Goal: Task Accomplishment & Management: Use online tool/utility

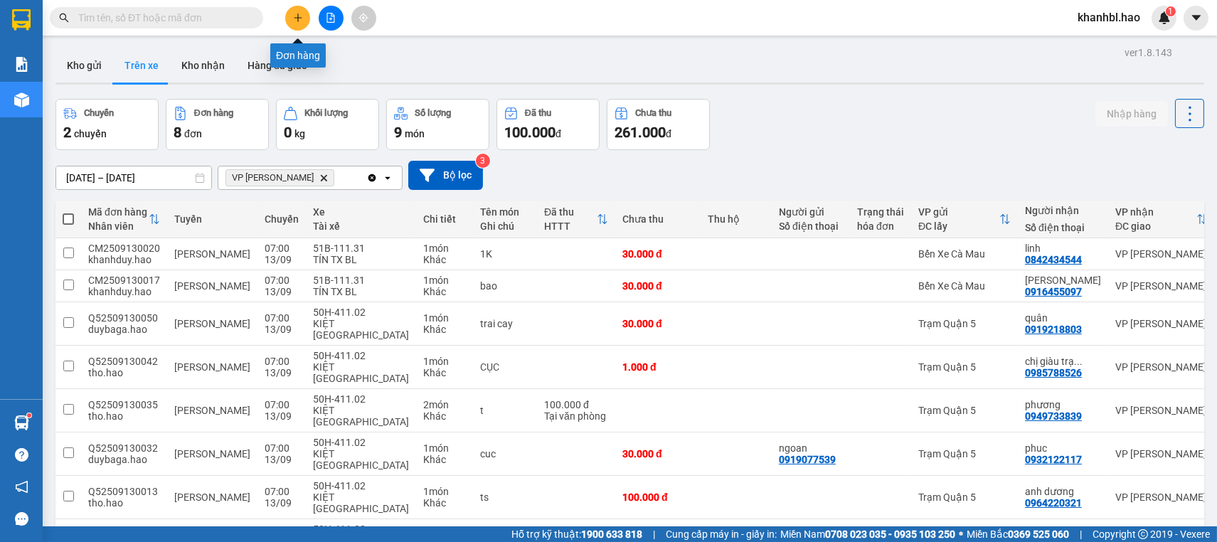
click at [304, 8] on button at bounding box center [297, 18] width 25 height 25
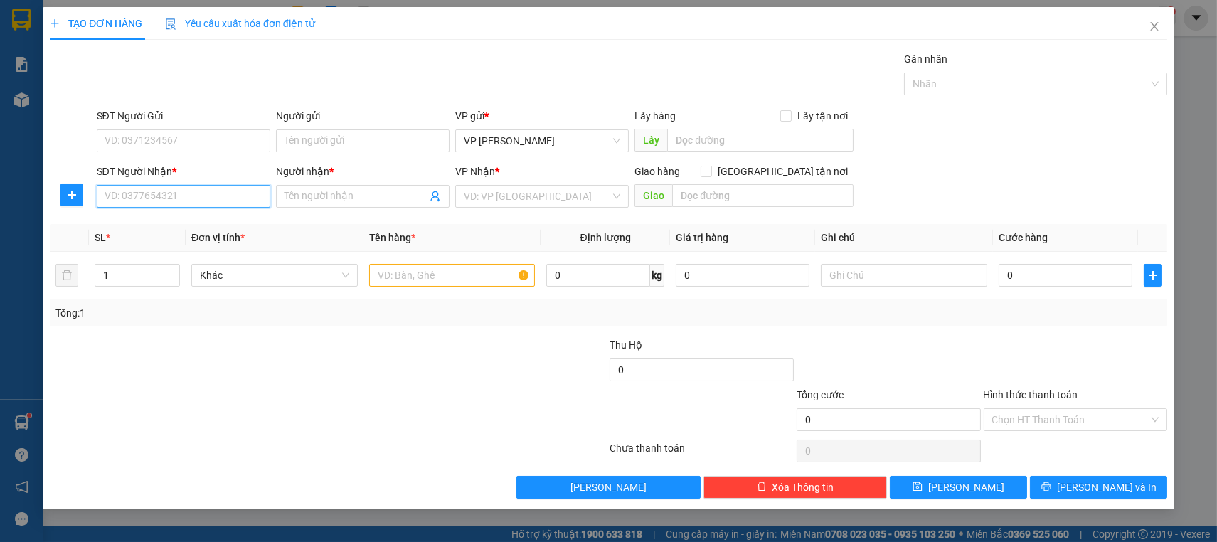
click at [179, 201] on input "SĐT Người Nhận *" at bounding box center [184, 196] width 174 height 23
type input "0338802138"
click at [172, 228] on div "0338802138 - [PERSON_NAME]" at bounding box center [183, 225] width 156 height 16
type input "PHI HÙNG"
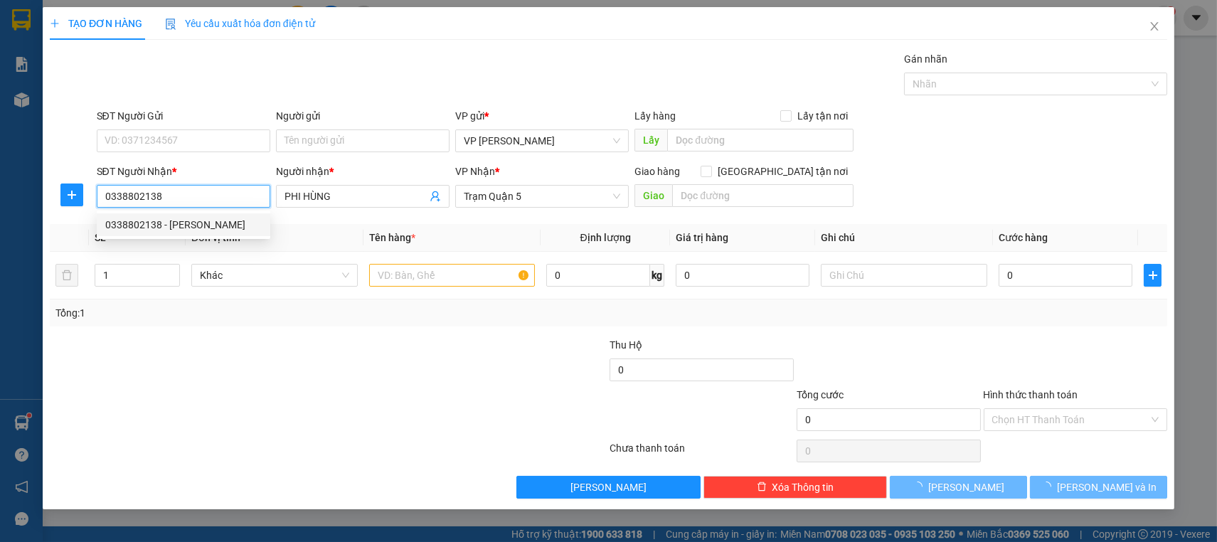
type input "80.000"
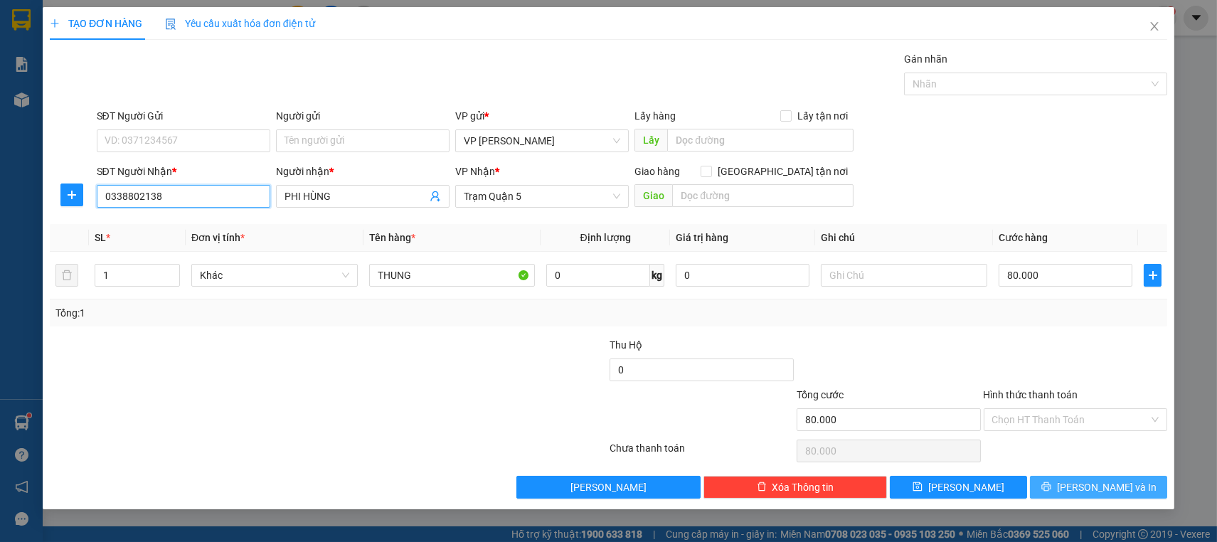
type input "0338802138"
click at [1097, 489] on span "[PERSON_NAME] và In" at bounding box center [1107, 487] width 100 height 16
